Goal: Transaction & Acquisition: Purchase product/service

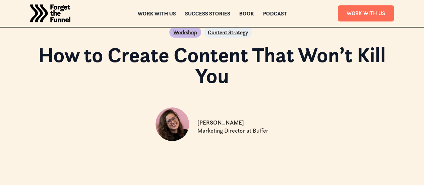
scroll to position [9, 0]
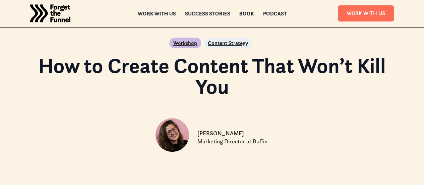
click at [62, 12] on img "home" at bounding box center [50, 13] width 40 height 27
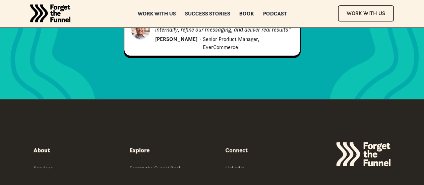
scroll to position [3387, 0]
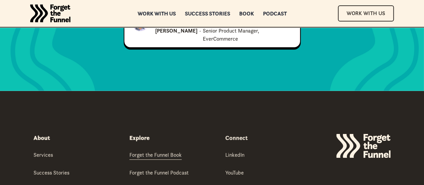
click at [151, 151] on div "Forget the Funnel Book" at bounding box center [155, 154] width 52 height 7
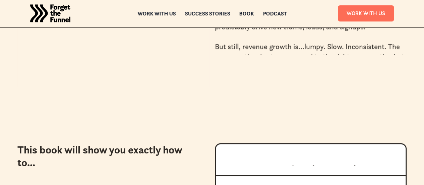
scroll to position [671, 0]
